Goal: Information Seeking & Learning: Learn about a topic

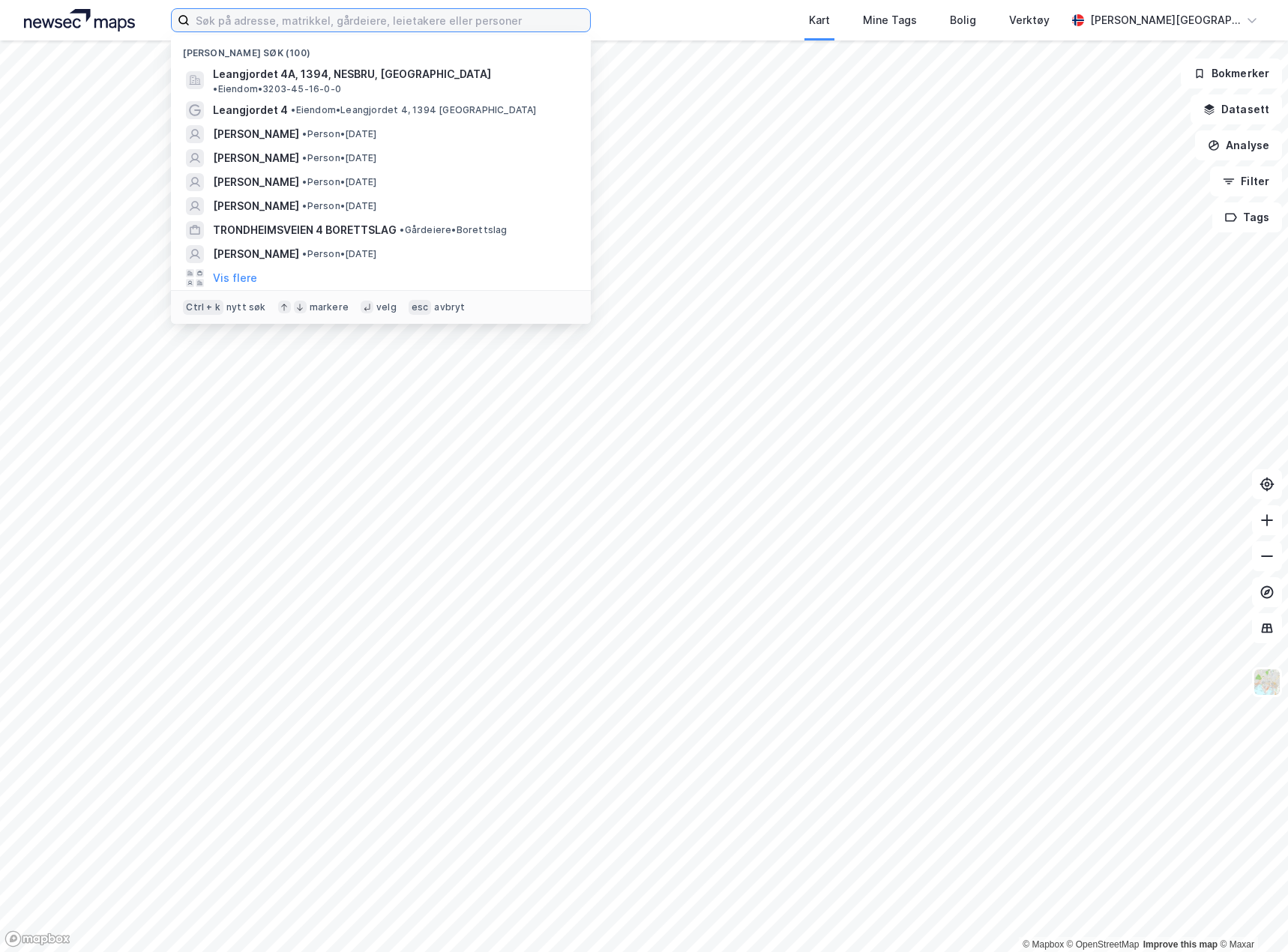
click at [453, 21] on input at bounding box center [390, 20] width 401 height 22
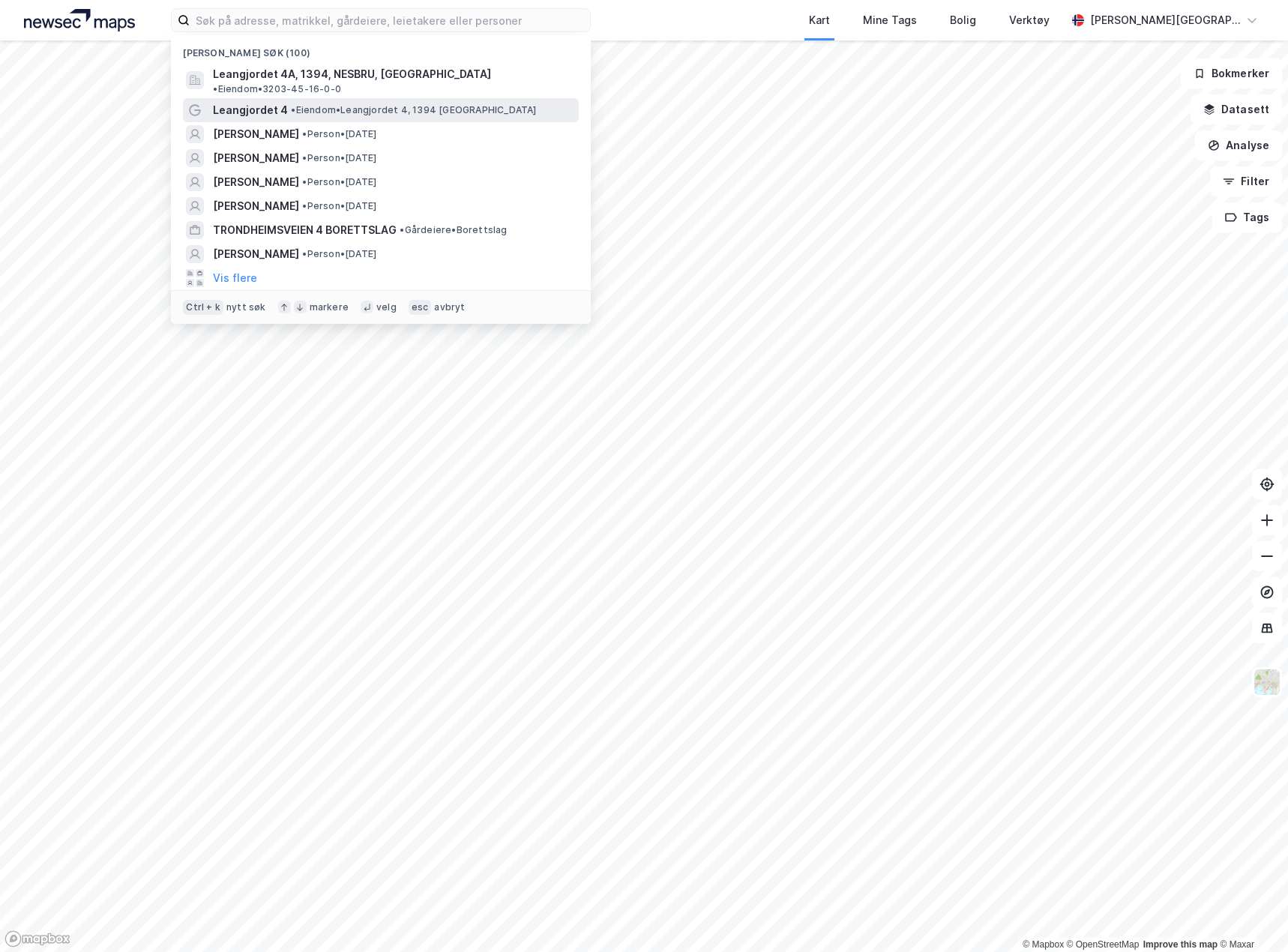
click at [266, 101] on span "Leangjordet 4" at bounding box center [251, 110] width 75 height 18
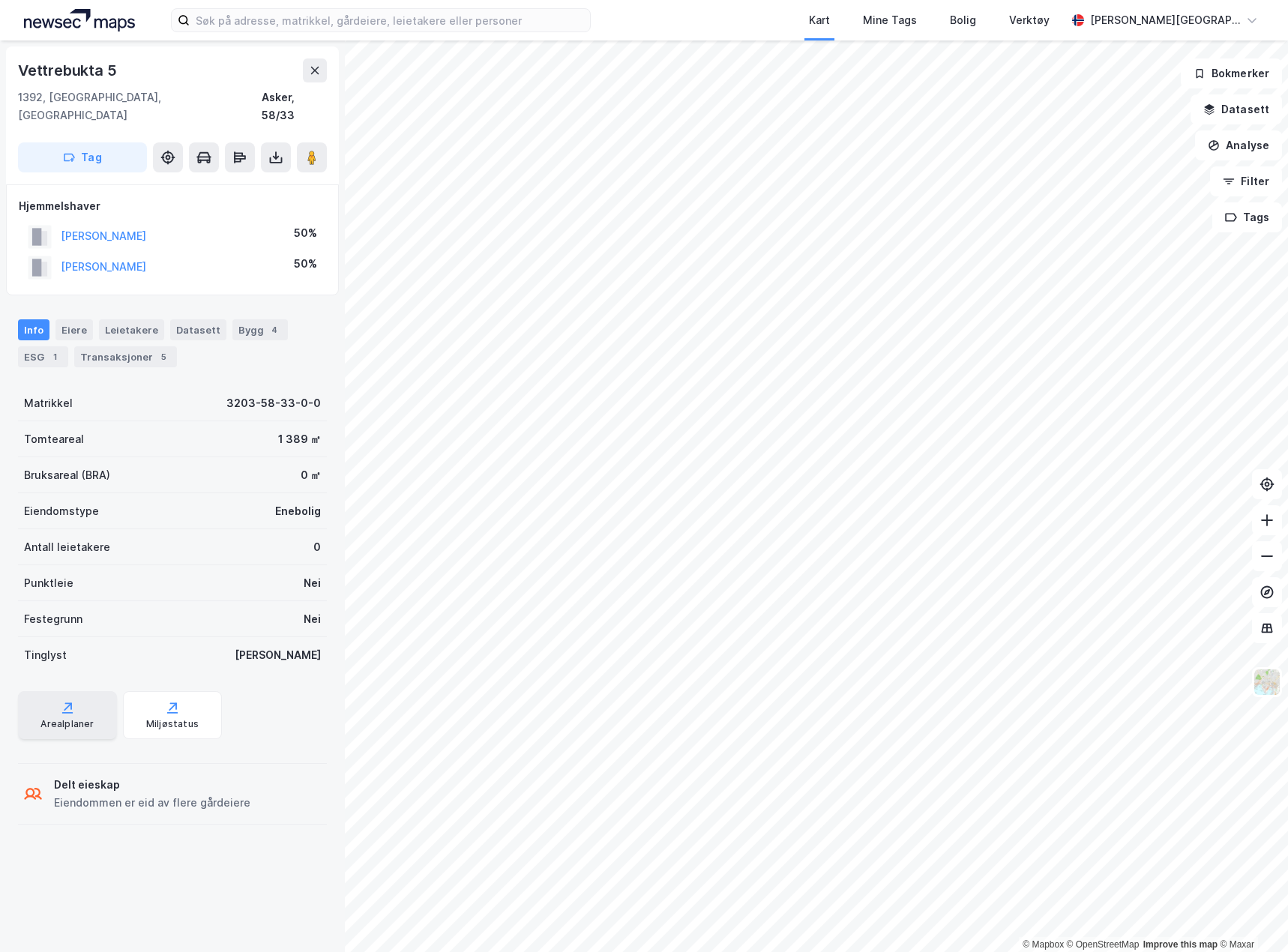
click at [63, 718] on div "Arealplaner" at bounding box center [66, 724] width 53 height 12
